Goal: Transaction & Acquisition: Purchase product/service

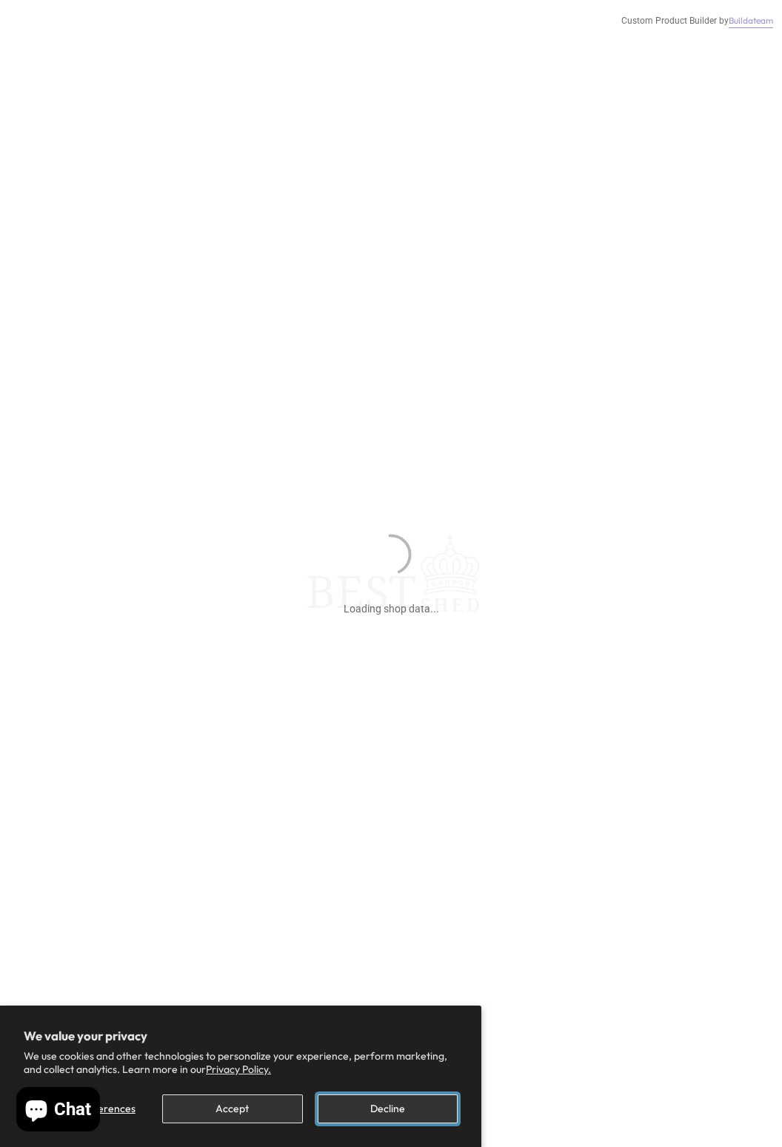
click at [398, 1107] on button "Decline" at bounding box center [388, 1108] width 140 height 29
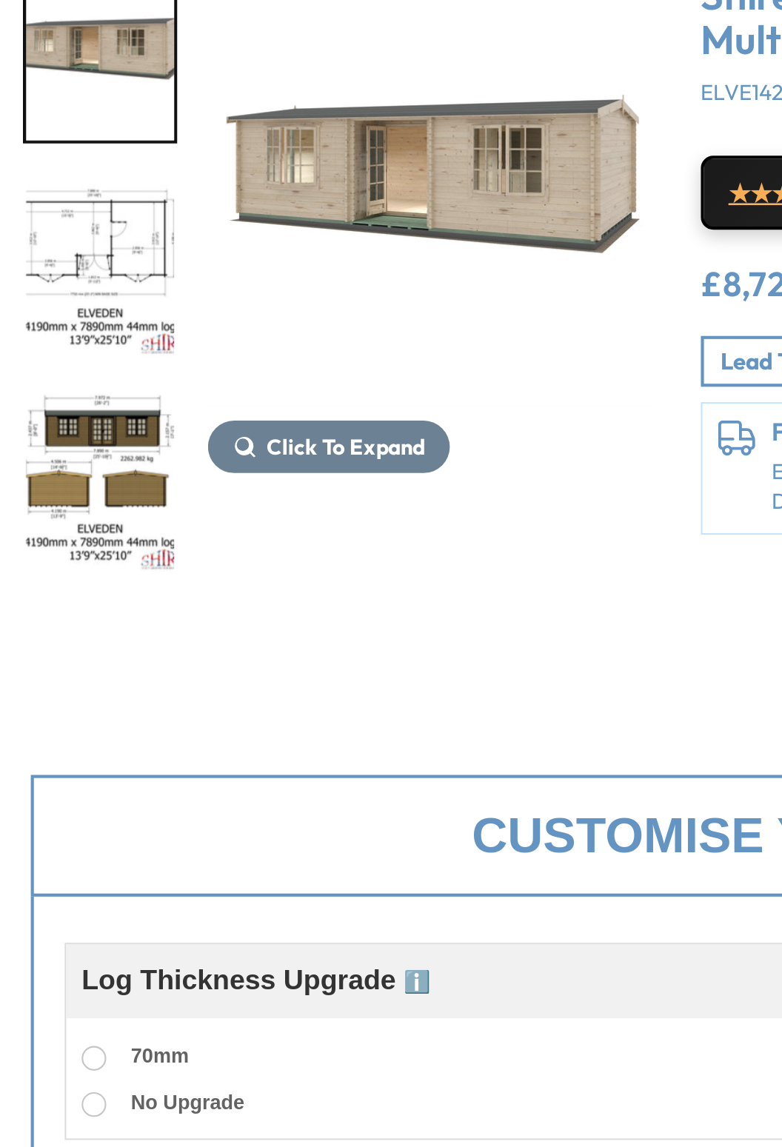
click at [66, 397] on img "2 / 10" at bounding box center [48, 380] width 71 height 86
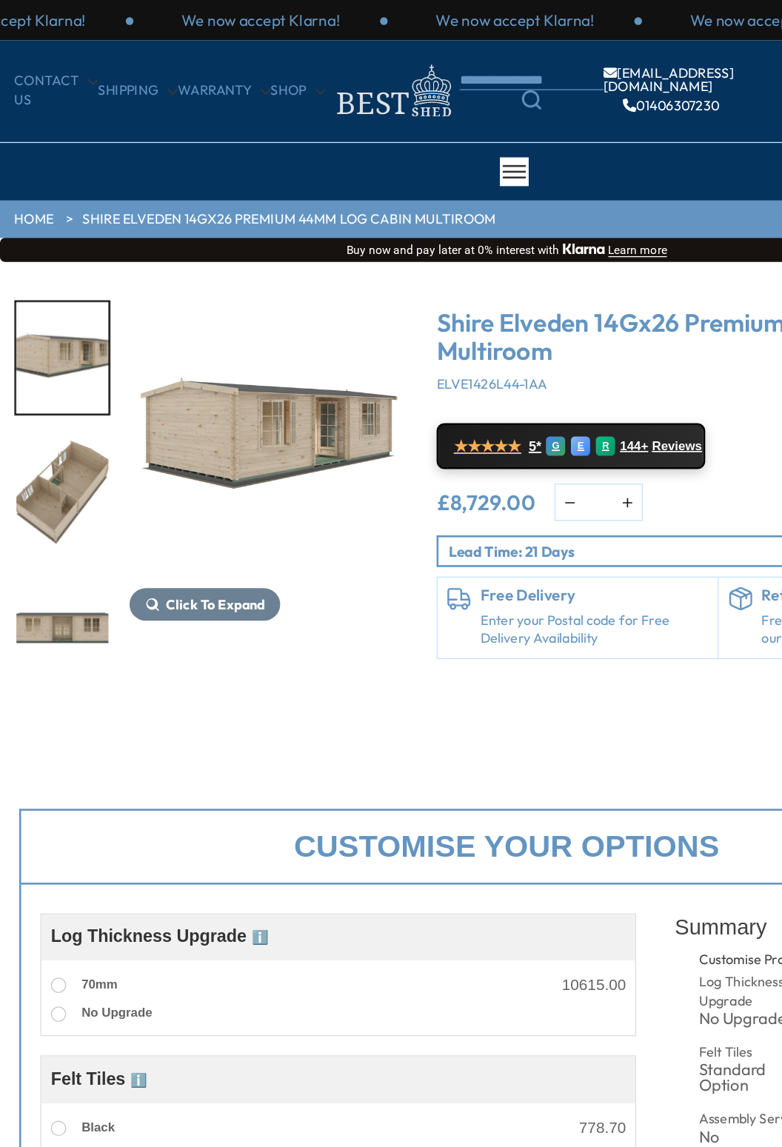
click at [41, 390] on img "8 / 10" at bounding box center [48, 380] width 71 height 86
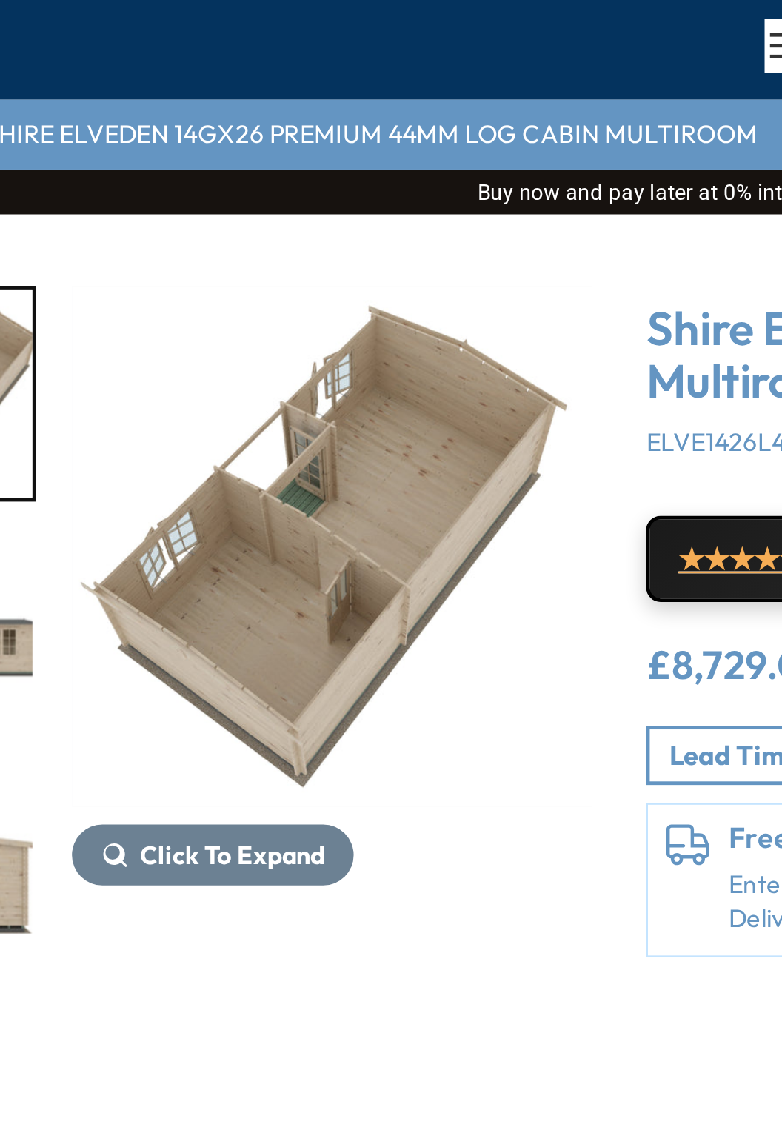
click at [256, 330] on img "8 / 10" at bounding box center [207, 339] width 215 height 215
click at [236, 341] on img "8 / 10" at bounding box center [207, 339] width 215 height 215
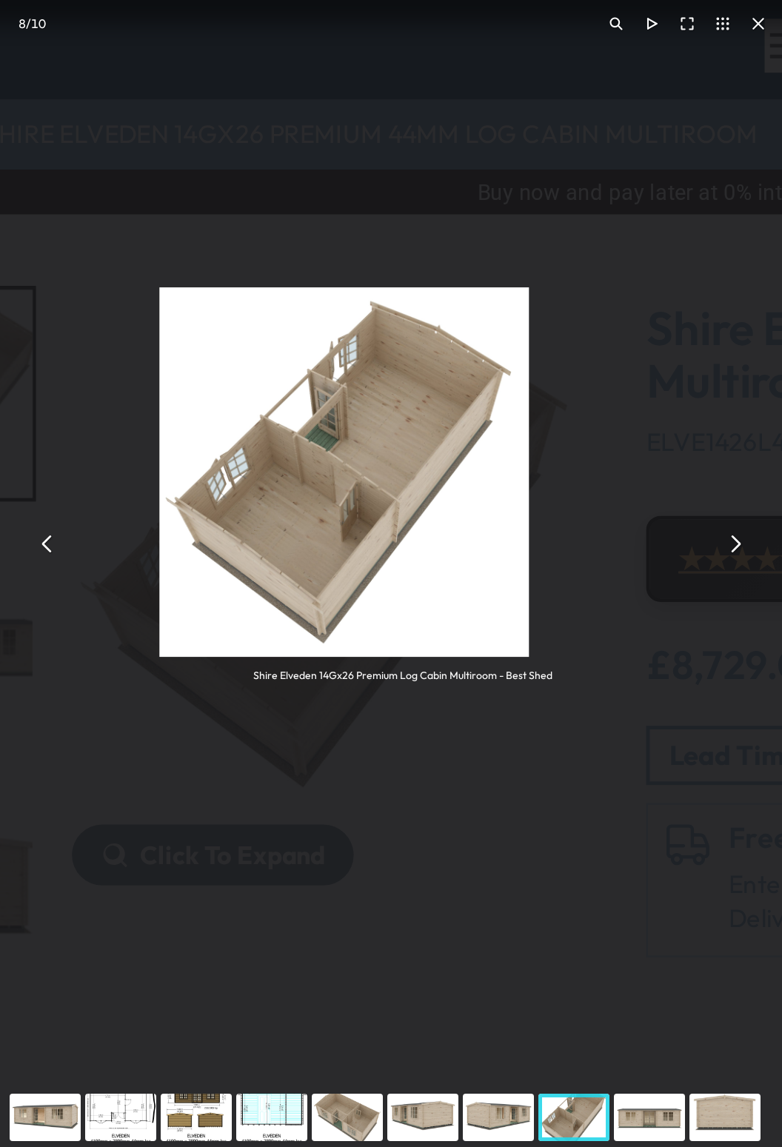
click at [341, 271] on div "Shire Elveden 14Gx26 Premium Log Cabin Multiroom - Best Shed" at bounding box center [236, 338] width 323 height 449
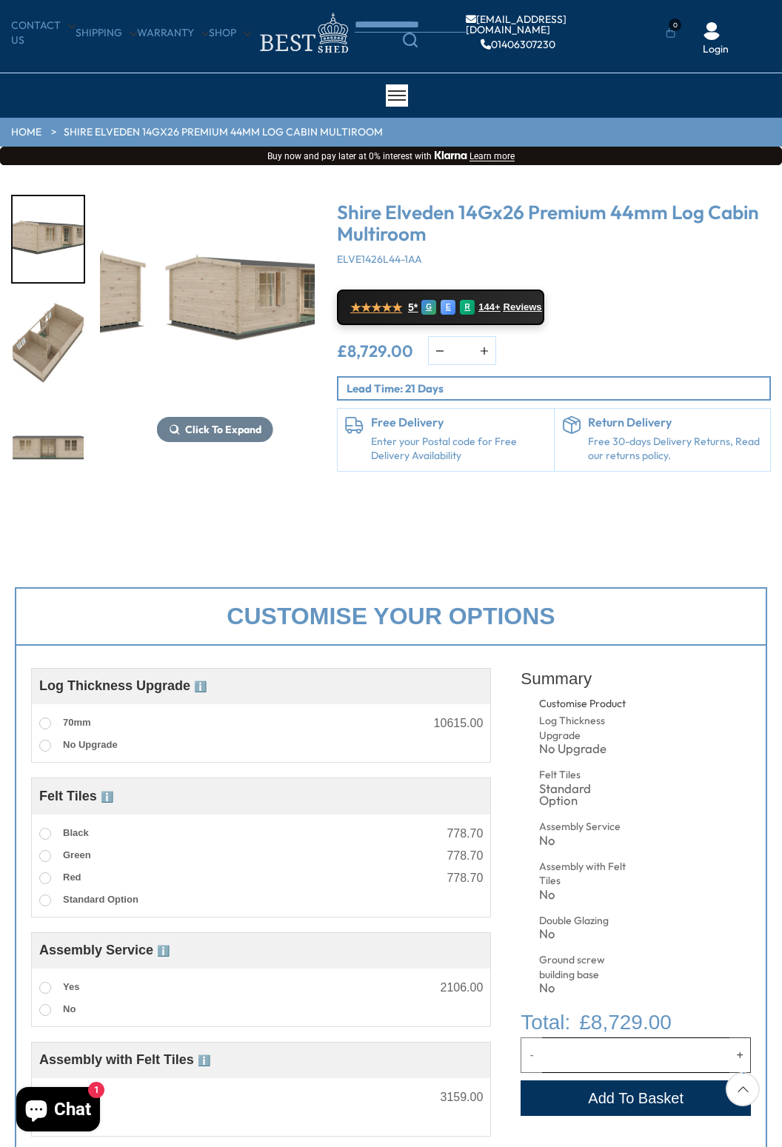
scroll to position [43, 0]
